Goal: Navigation & Orientation: Find specific page/section

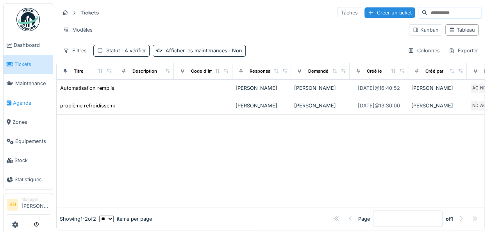
click at [21, 103] on span "Agenda" at bounding box center [31, 102] width 37 height 7
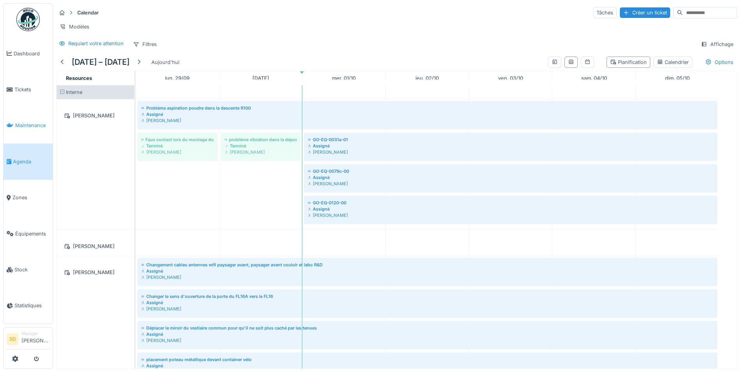
click at [21, 16] on span "Maintenance" at bounding box center [32, 125] width 34 height 7
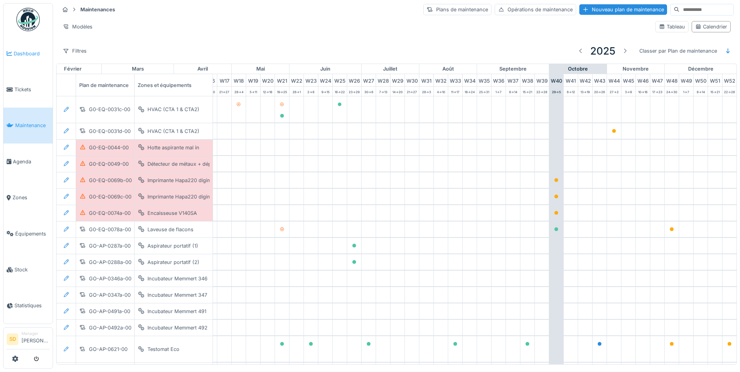
scroll to position [0, 259]
click at [34, 50] on span "Dashboard" at bounding box center [32, 53] width 36 height 7
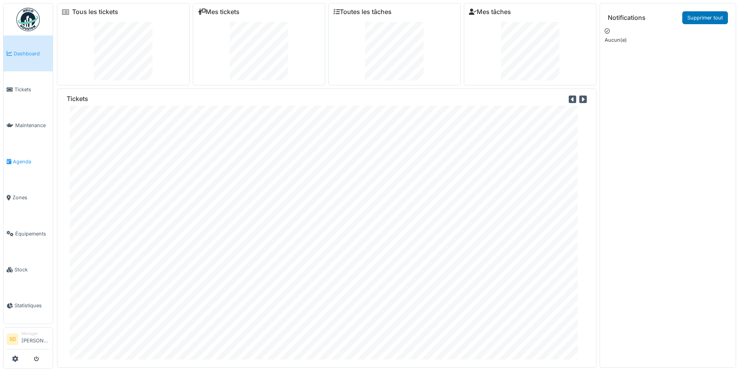
click at [25, 158] on span "Agenda" at bounding box center [31, 161] width 37 height 7
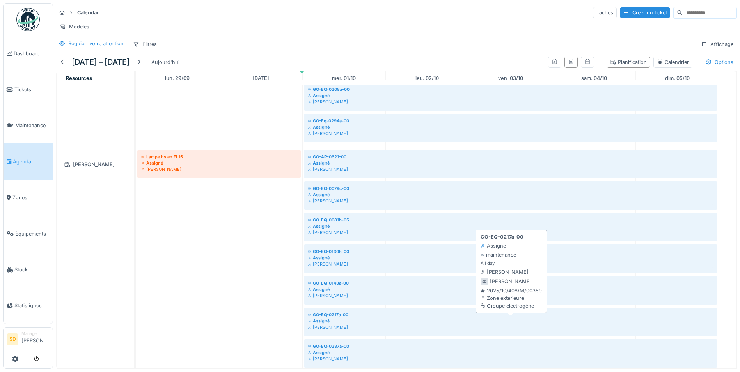
scroll to position [1044, 0]
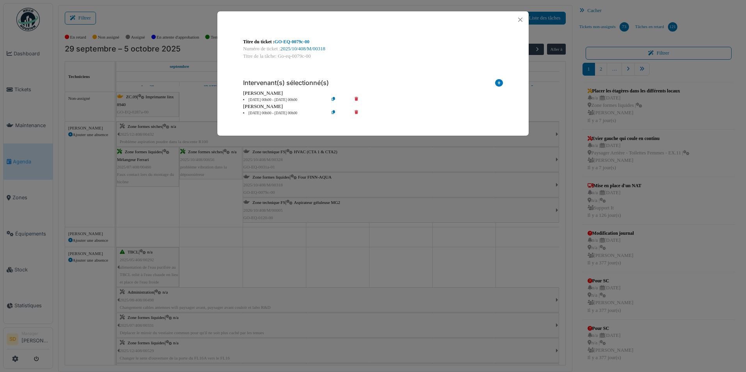
scroll to position [856, 0]
